Goal: Information Seeking & Learning: Learn about a topic

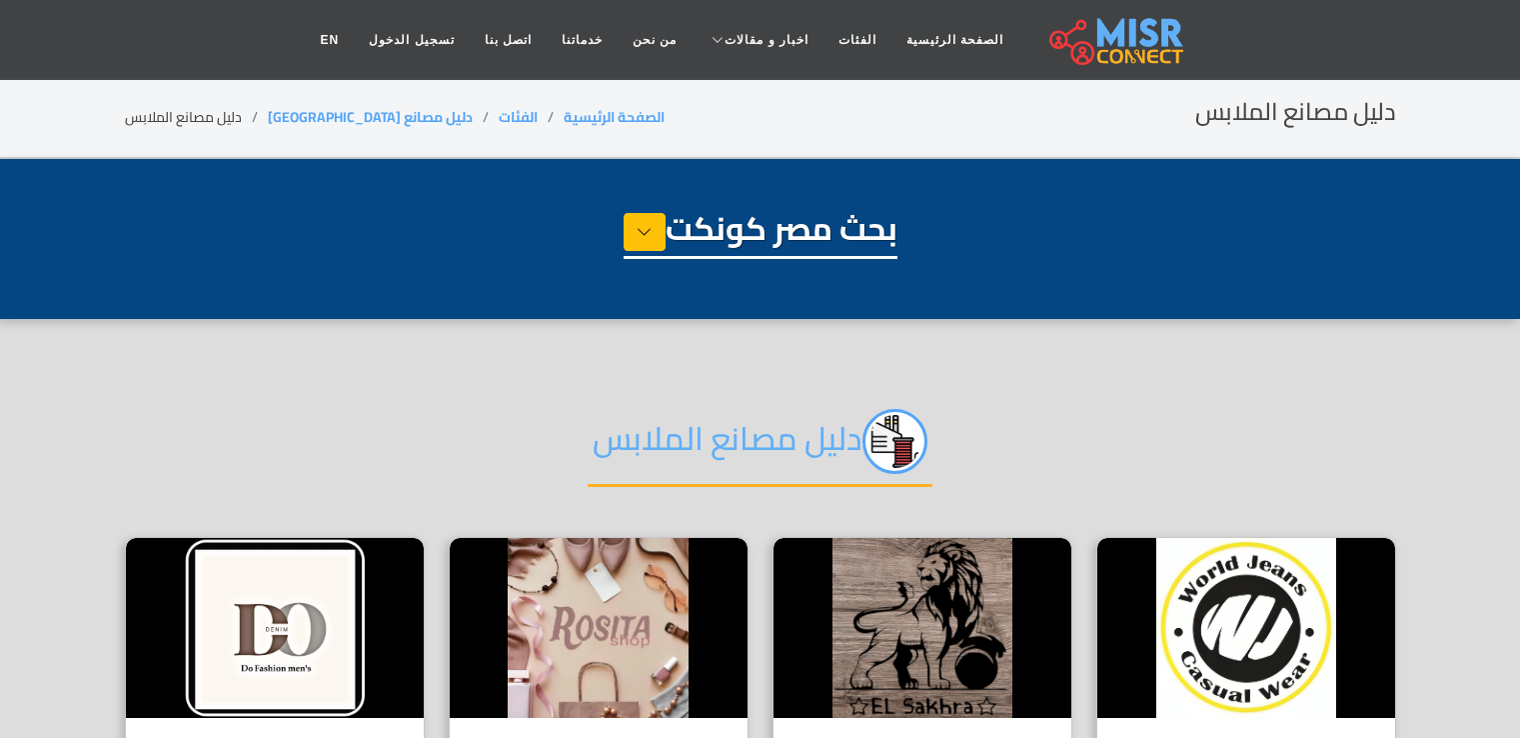
select select "**********"
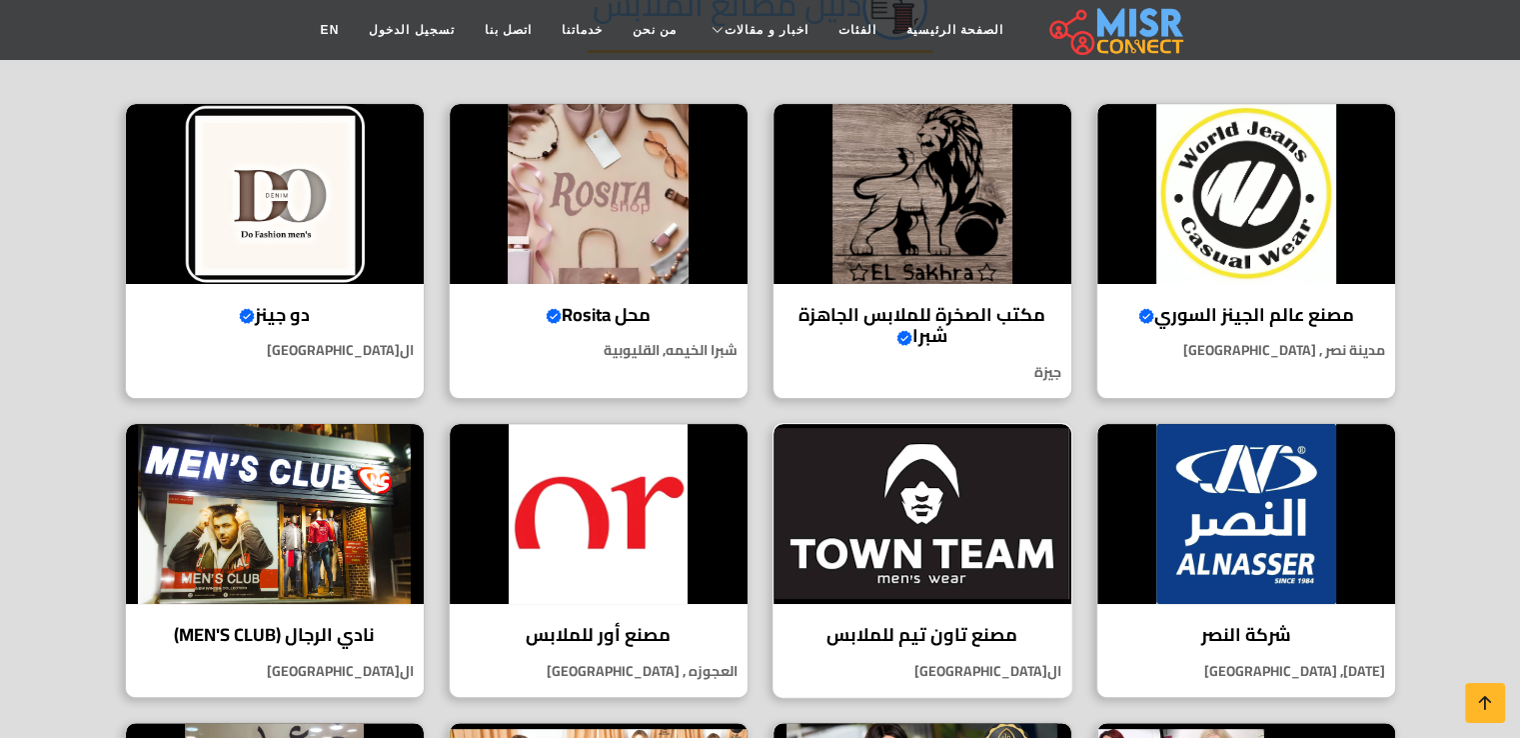
scroll to position [400, 0]
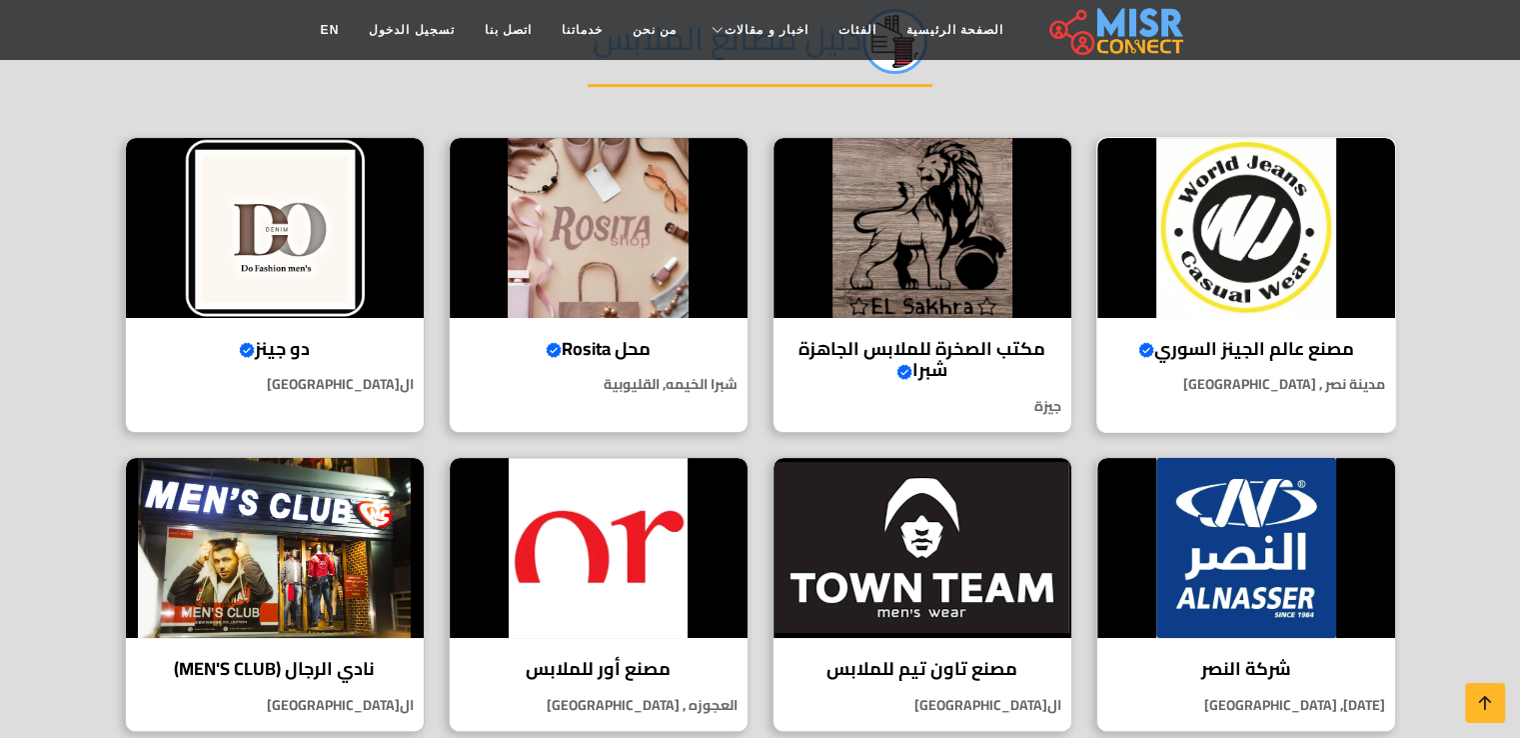
click at [1227, 349] on h4 "مصنع عالم الجينز السوري Verified account" at bounding box center [1246, 349] width 268 height 22
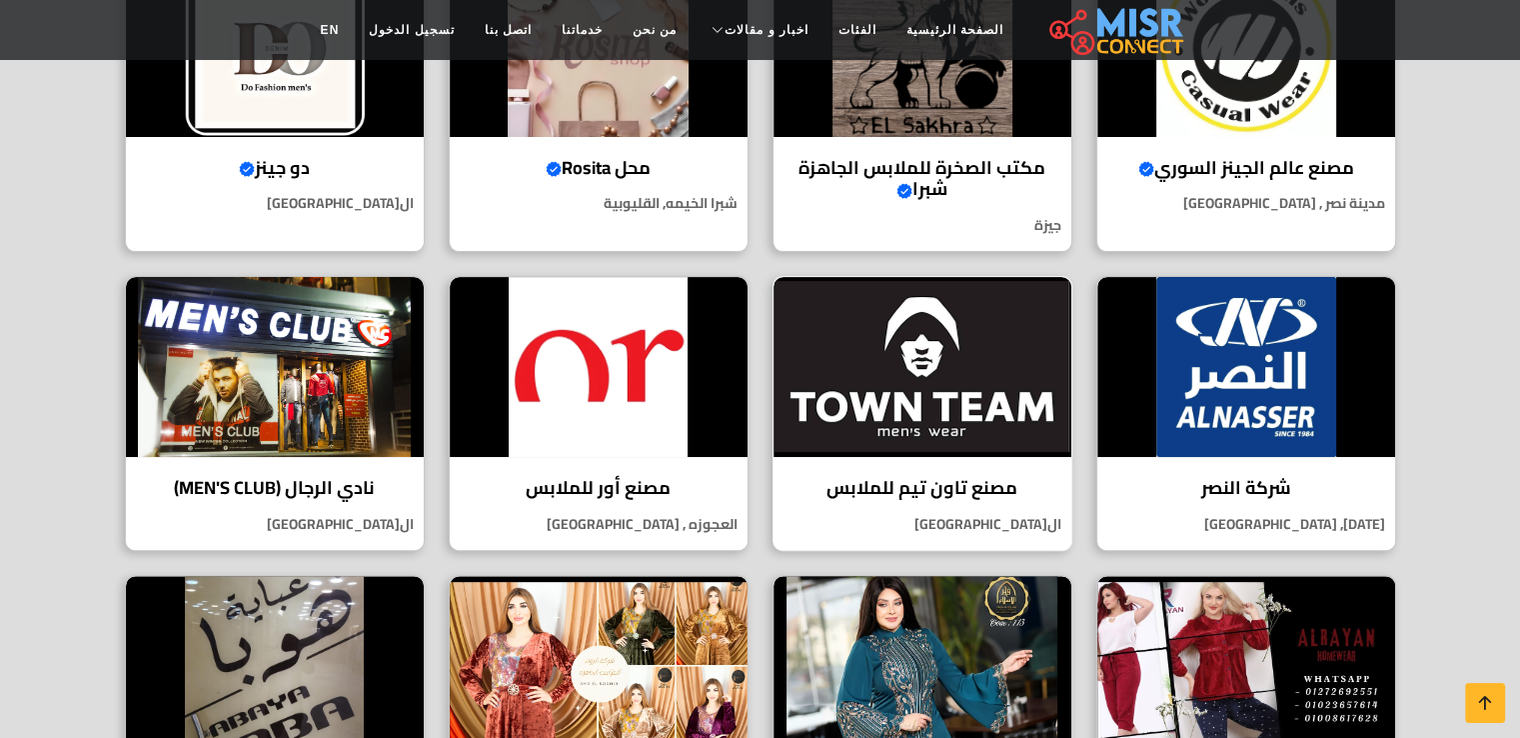
scroll to position [600, 0]
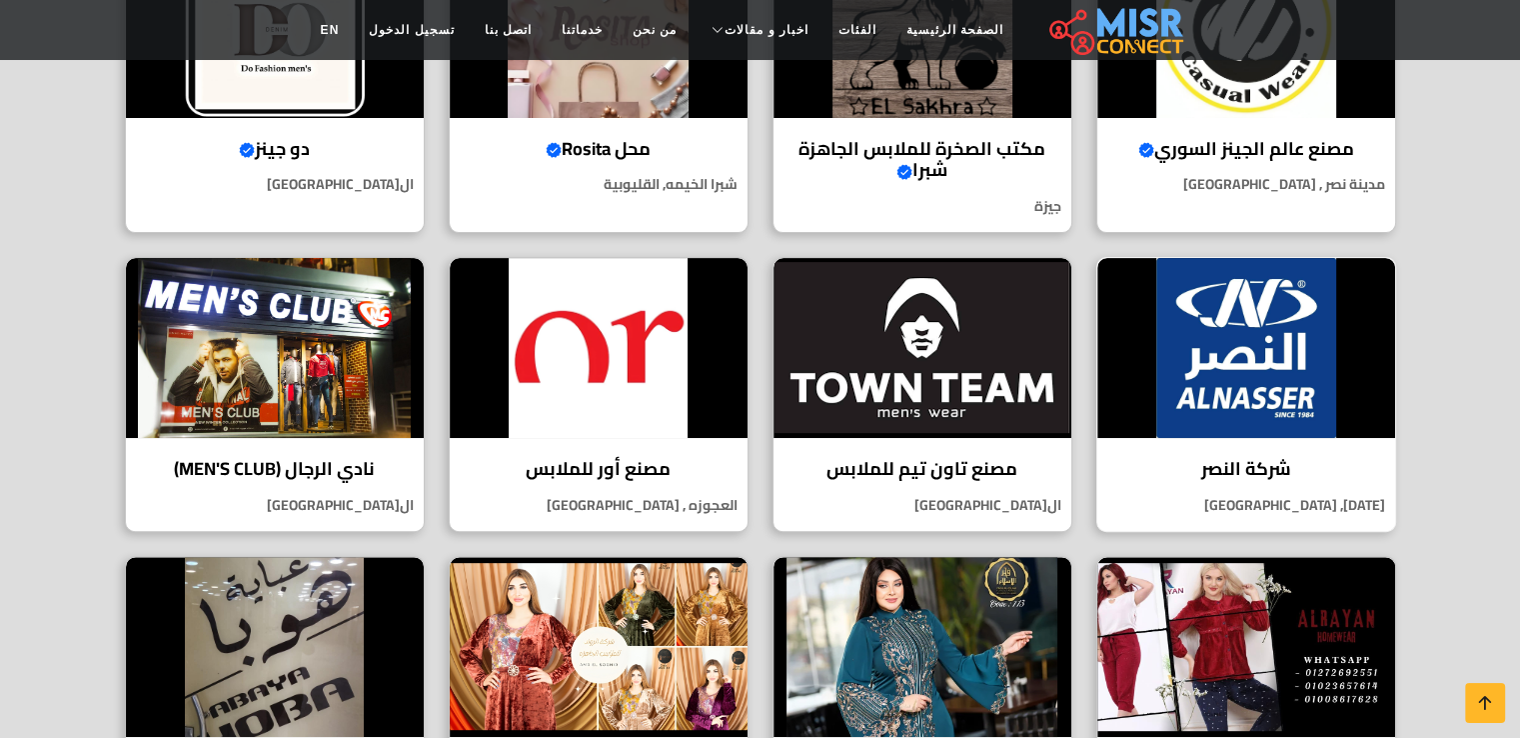
click at [1270, 458] on h4 "شركة النصر" at bounding box center [1246, 469] width 268 height 22
click at [307, 458] on h4 "نادي الرجال (MEN'S CLUB)" at bounding box center [275, 469] width 268 height 22
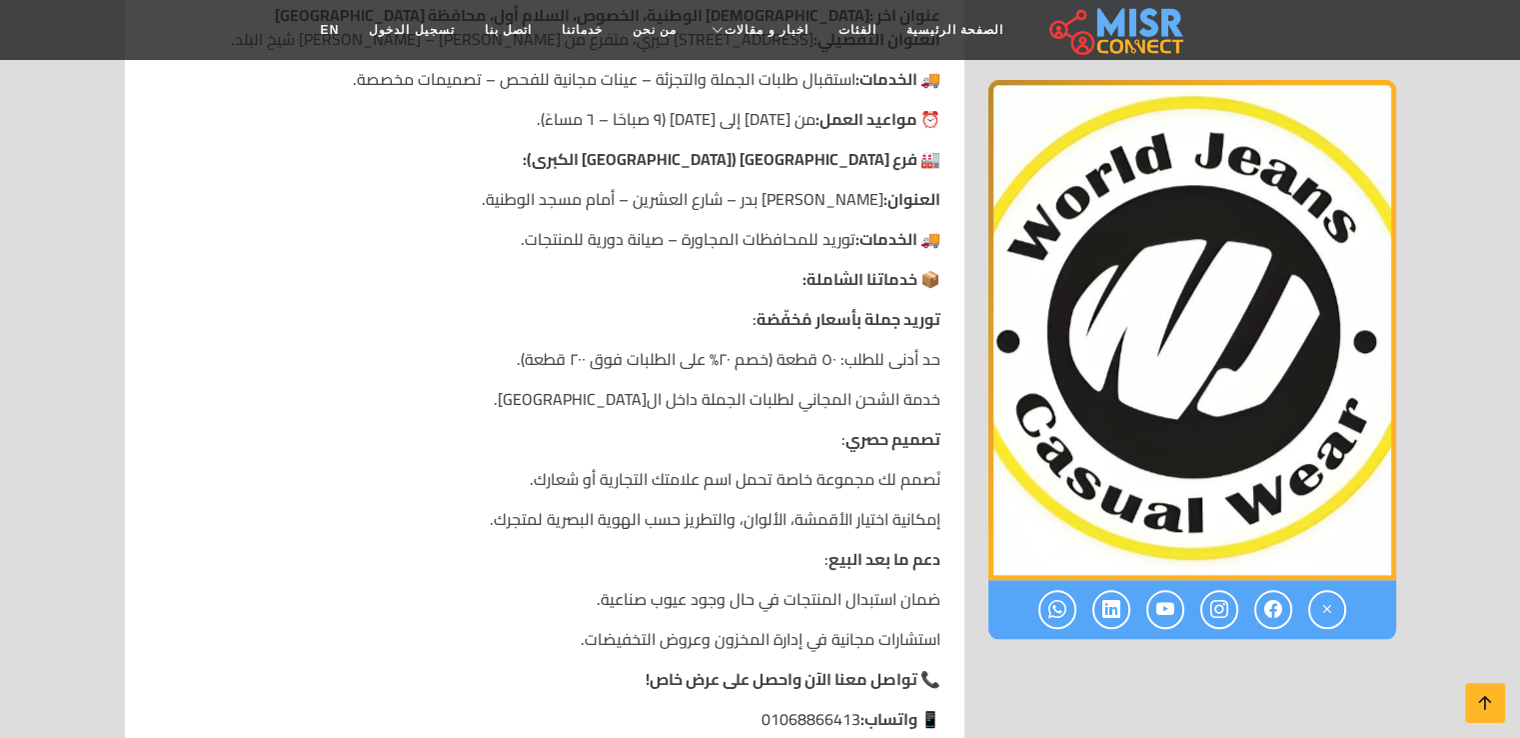
scroll to position [1999, 0]
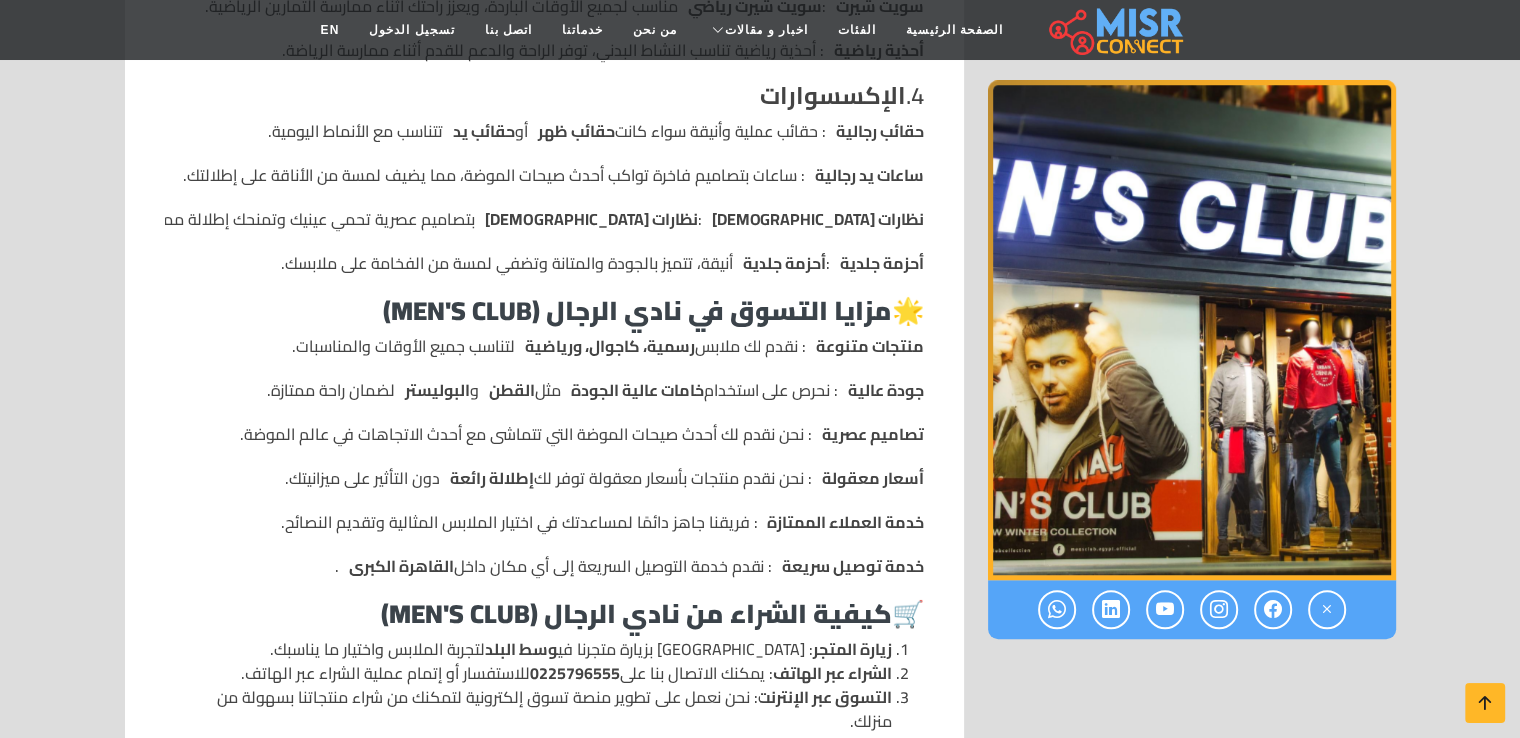
scroll to position [1799, 0]
